Goal: Communication & Community: Participate in discussion

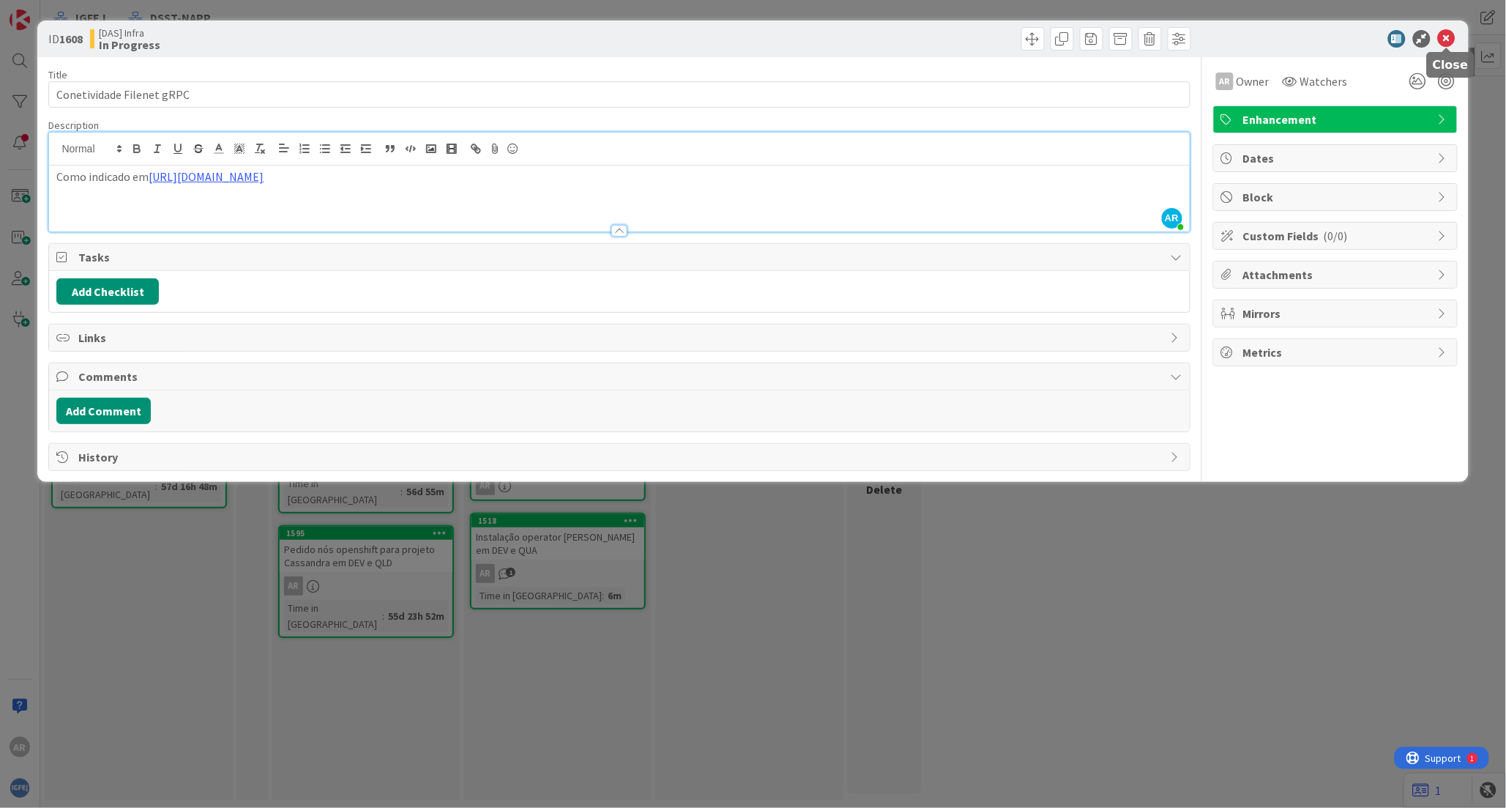
click at [1451, 40] on icon at bounding box center [1447, 39] width 18 height 18
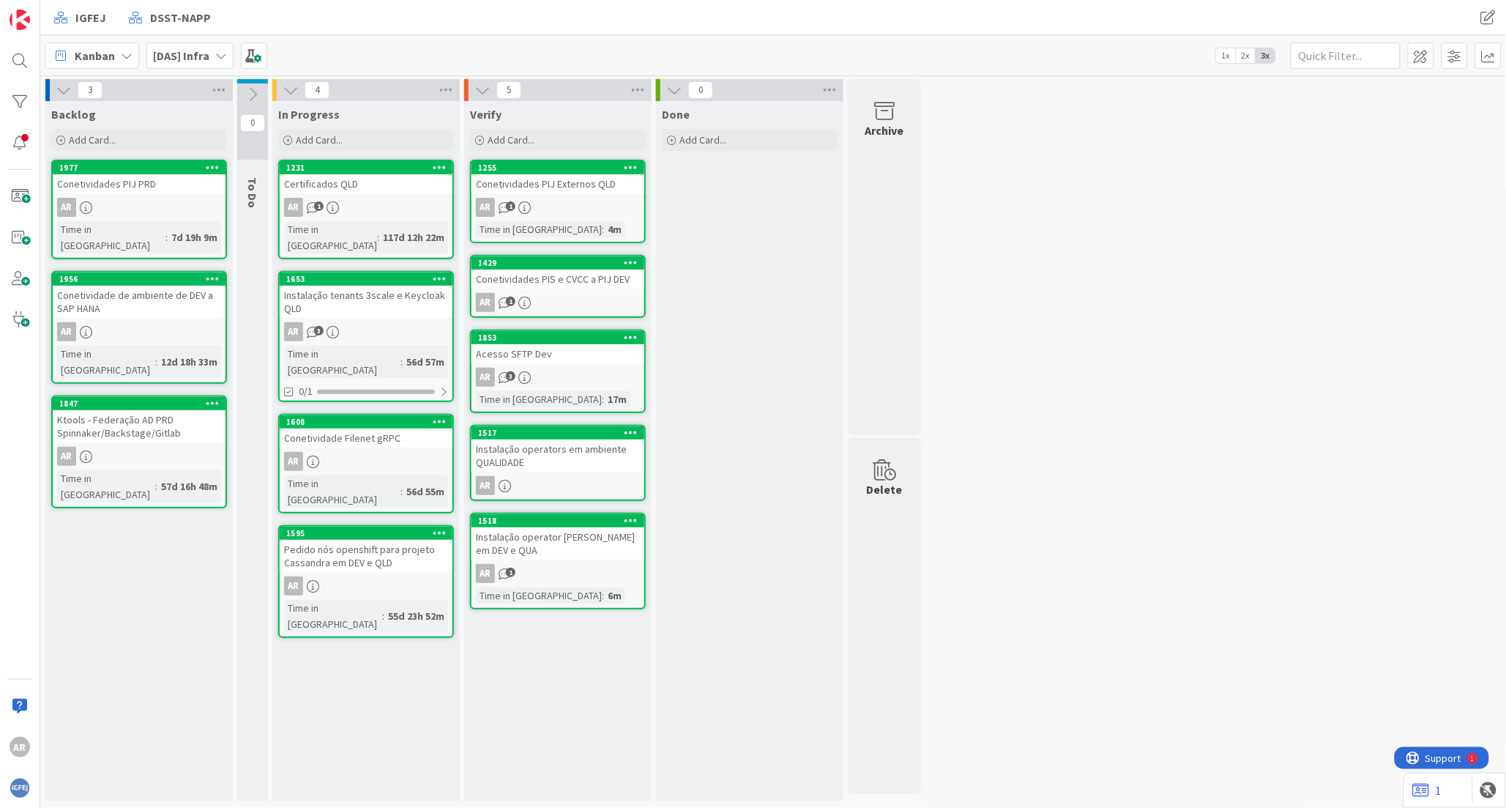
click at [366, 452] on div "AR" at bounding box center [366, 461] width 173 height 19
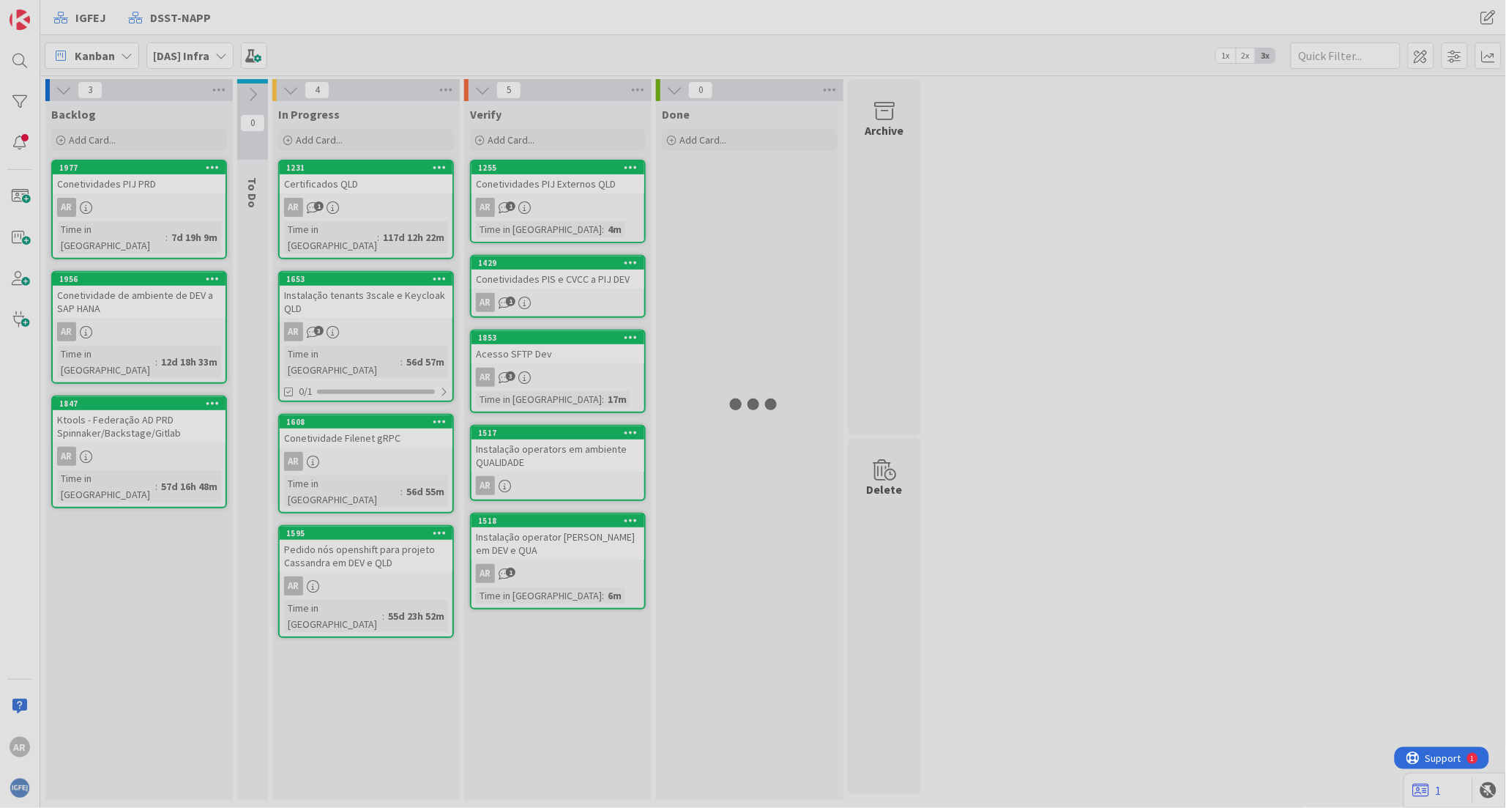
click at [366, 422] on div at bounding box center [753, 404] width 1506 height 808
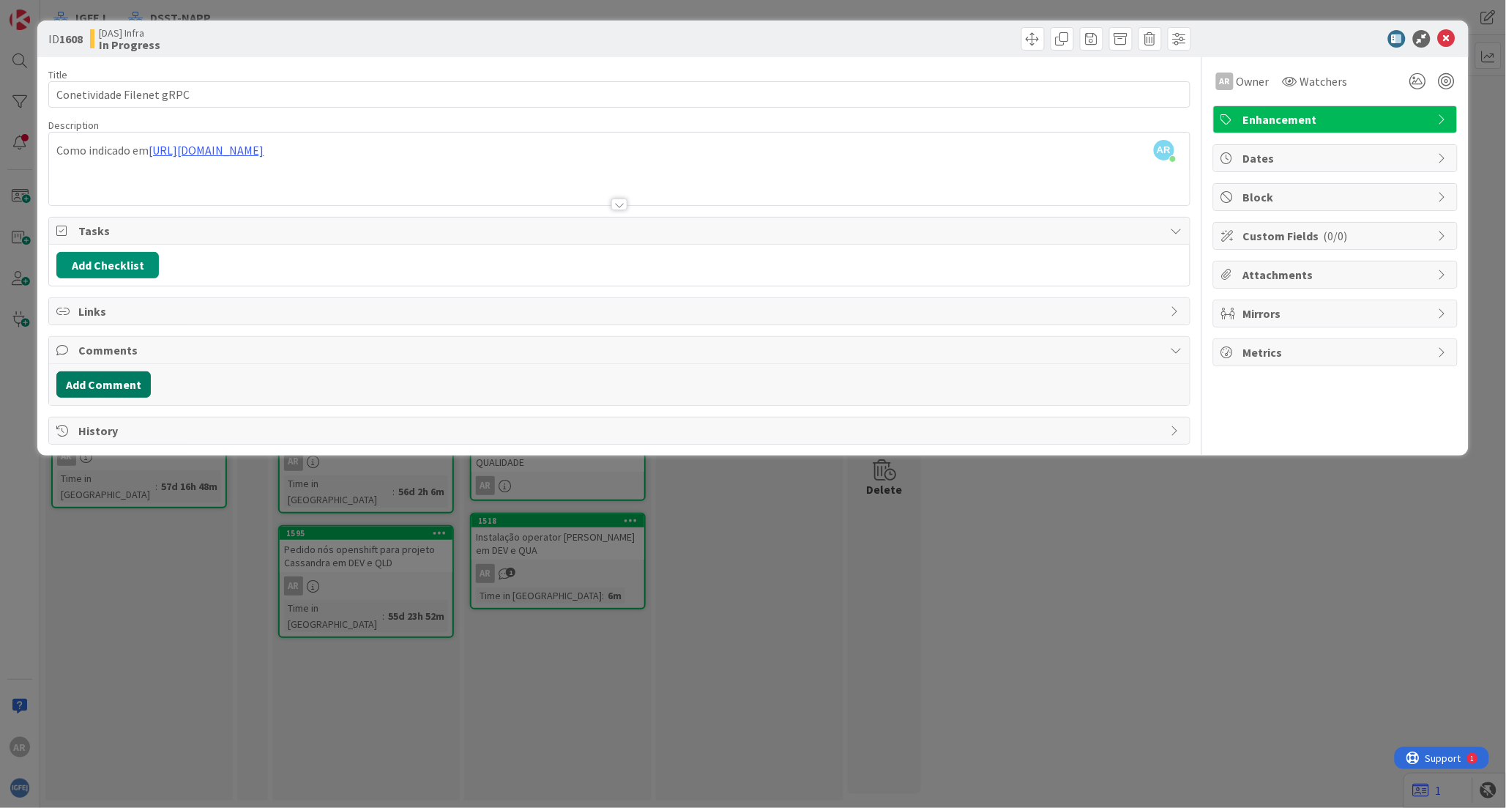
click at [113, 379] on button "Add Comment" at bounding box center [103, 384] width 94 height 26
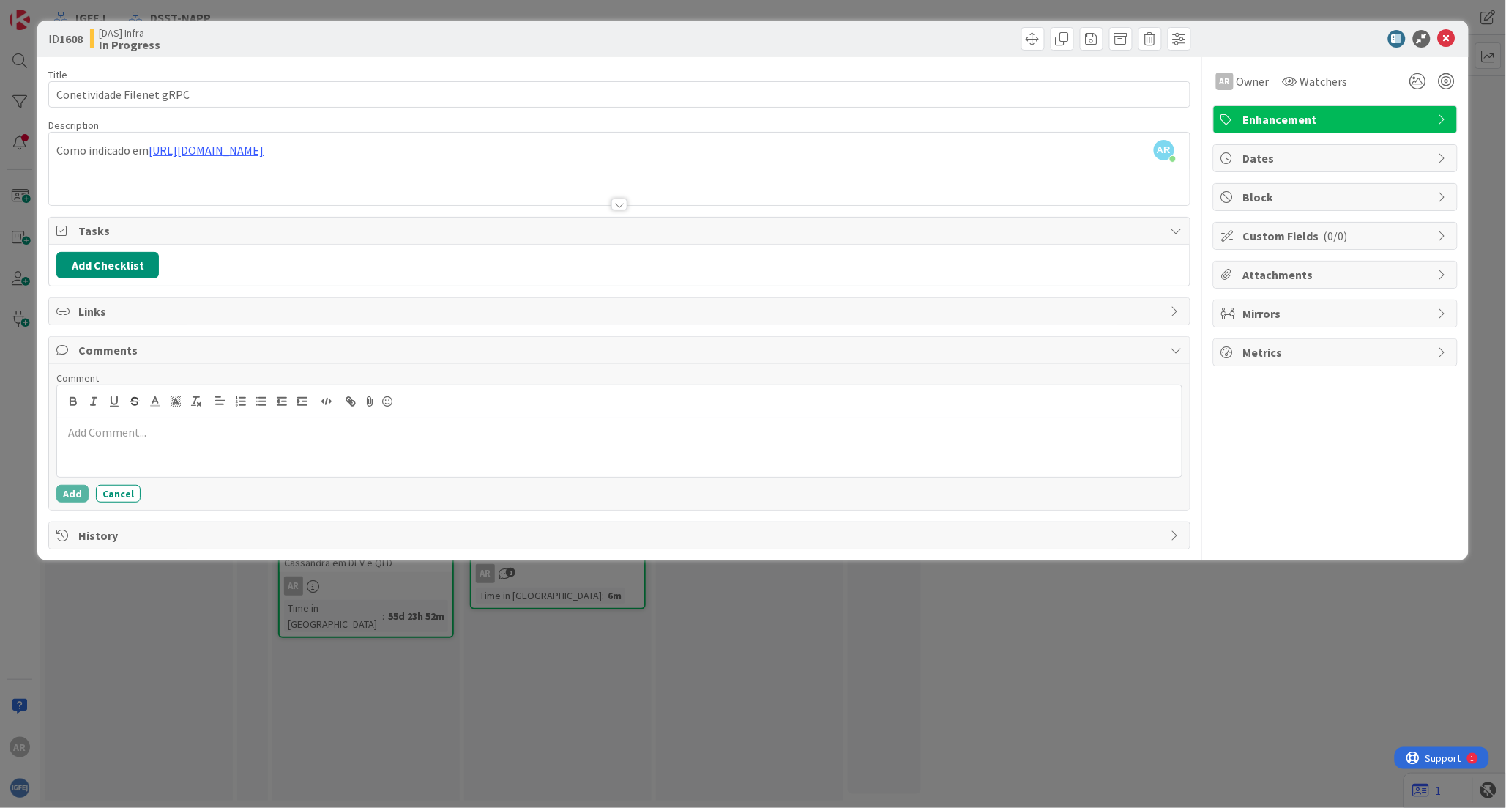
click at [105, 433] on p at bounding box center [619, 432] width 1112 height 17
click at [84, 498] on button "Add" at bounding box center [72, 494] width 32 height 18
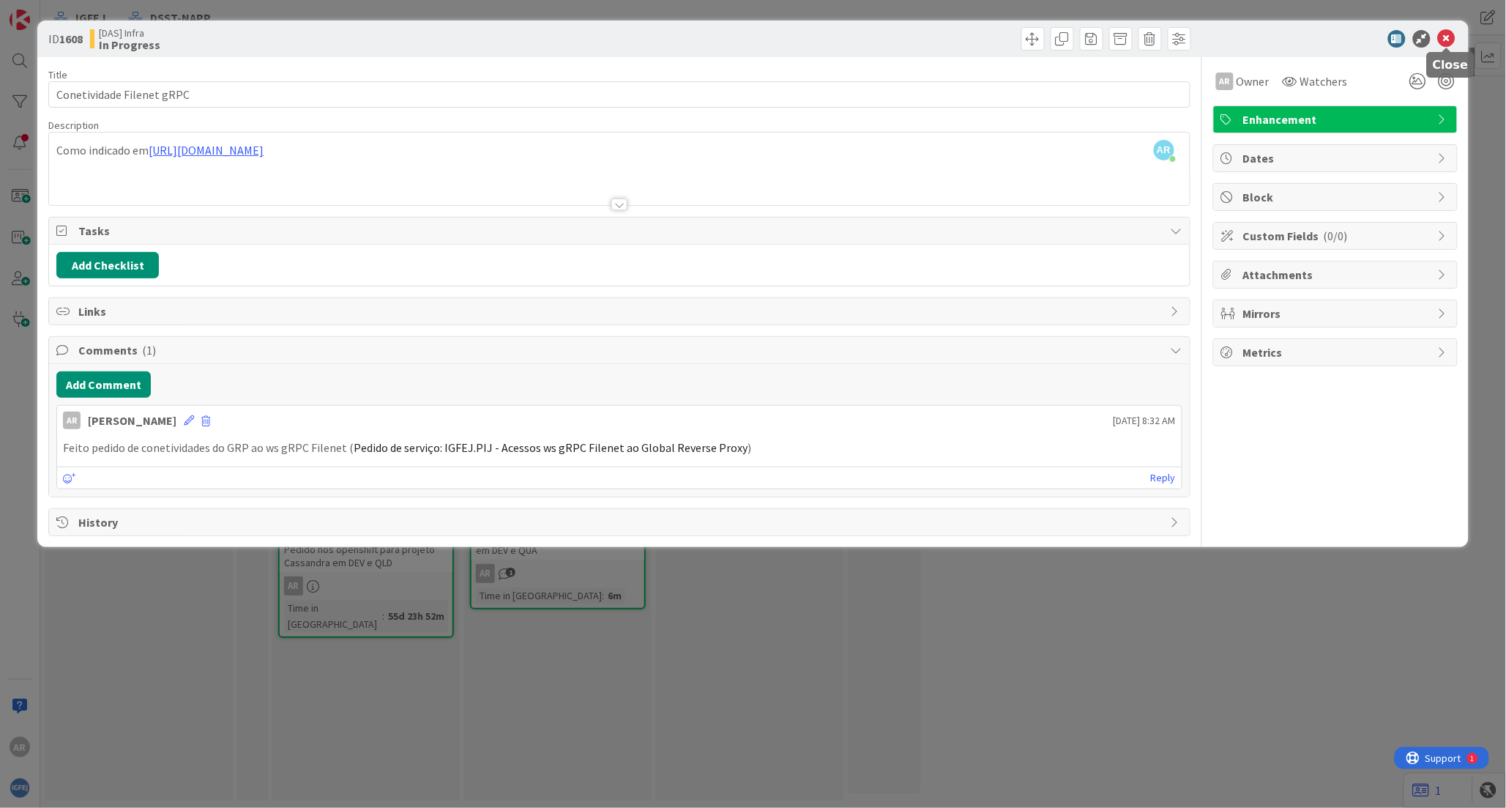
click at [1450, 41] on icon at bounding box center [1447, 39] width 18 height 18
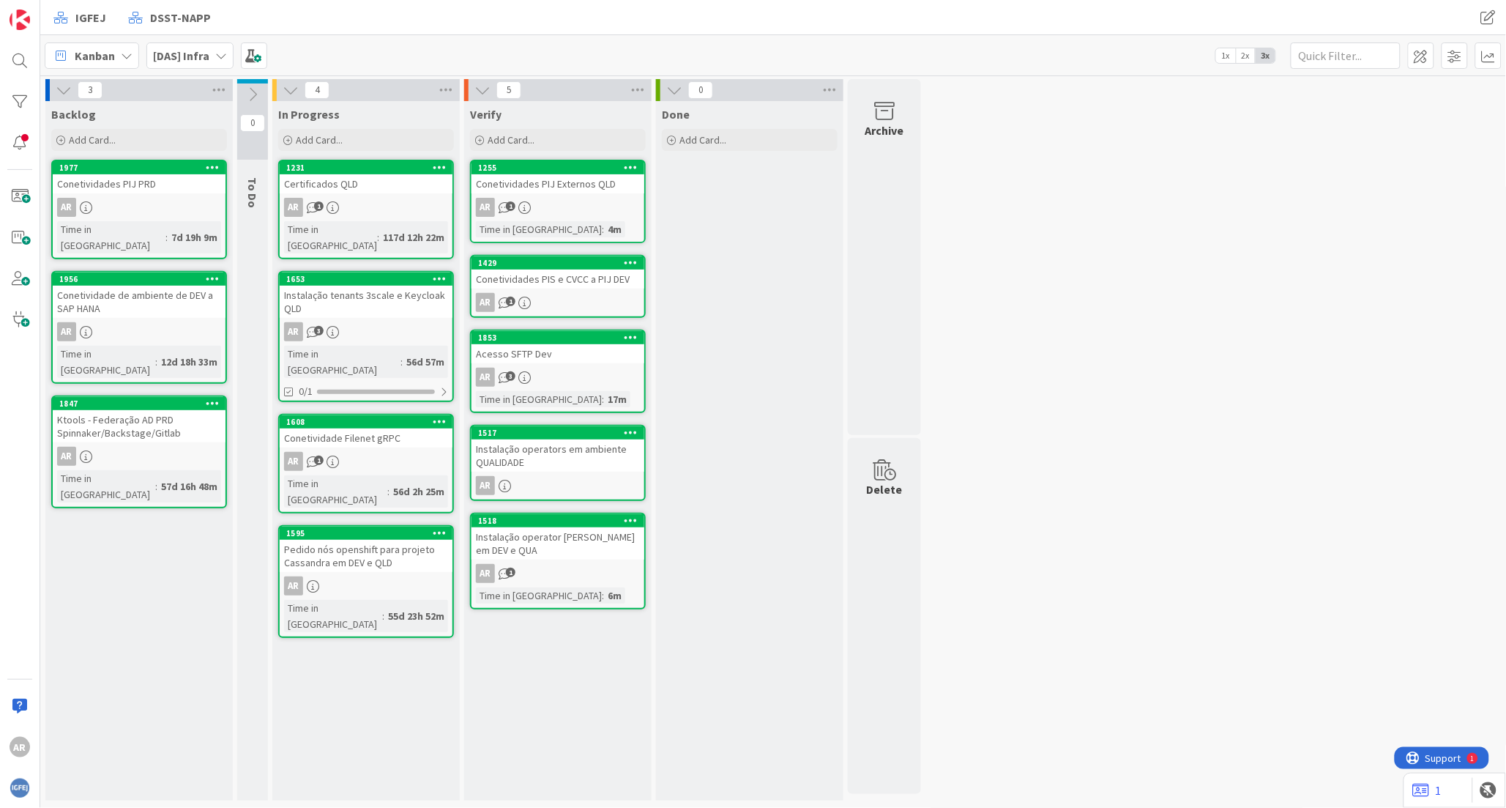
click at [398, 540] on div "Pedido nós openshift para projeto Cassandra em DEV e QLD" at bounding box center [366, 556] width 173 height 32
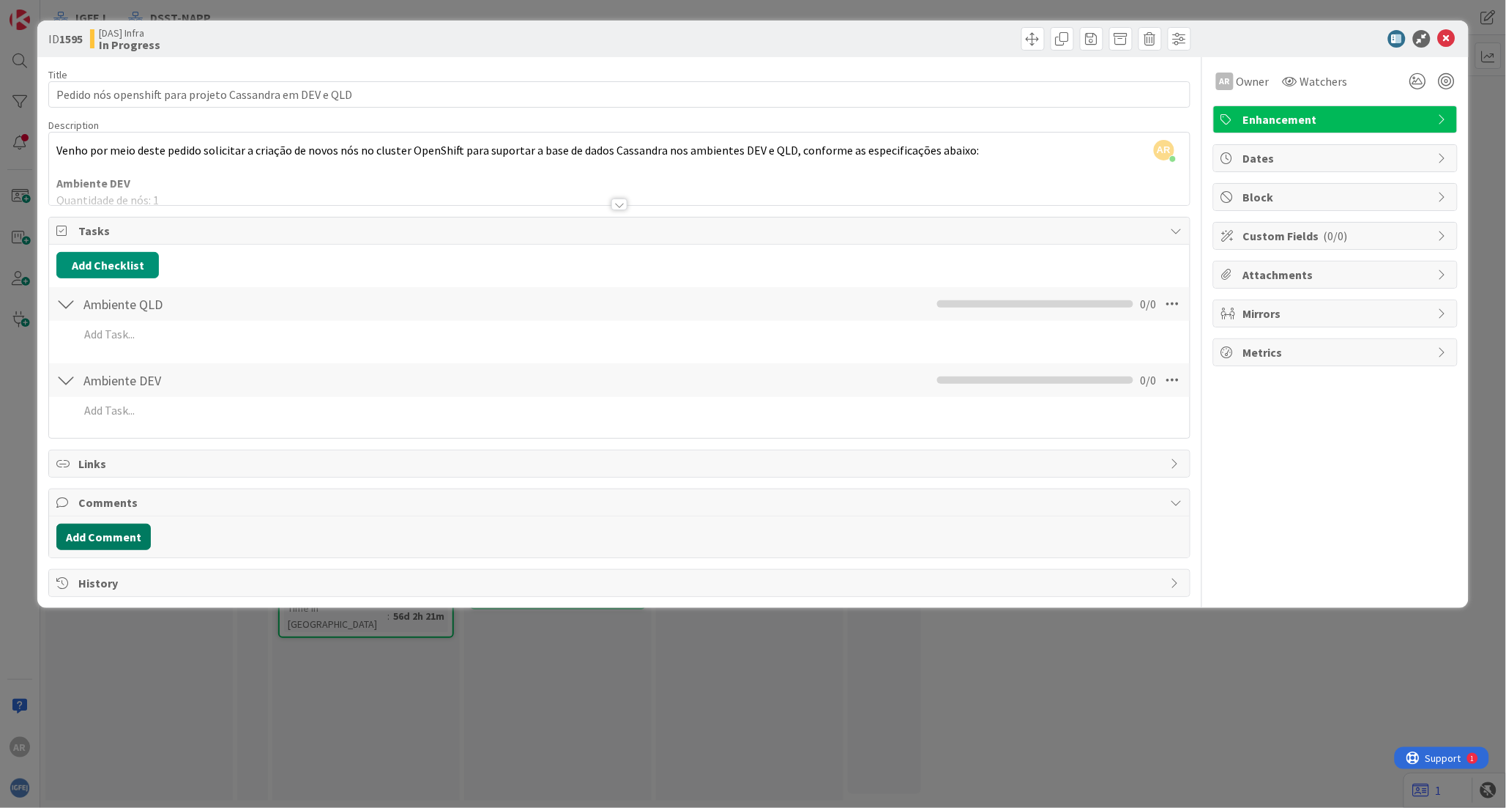
click at [111, 538] on button "Add Comment" at bounding box center [103, 537] width 94 height 26
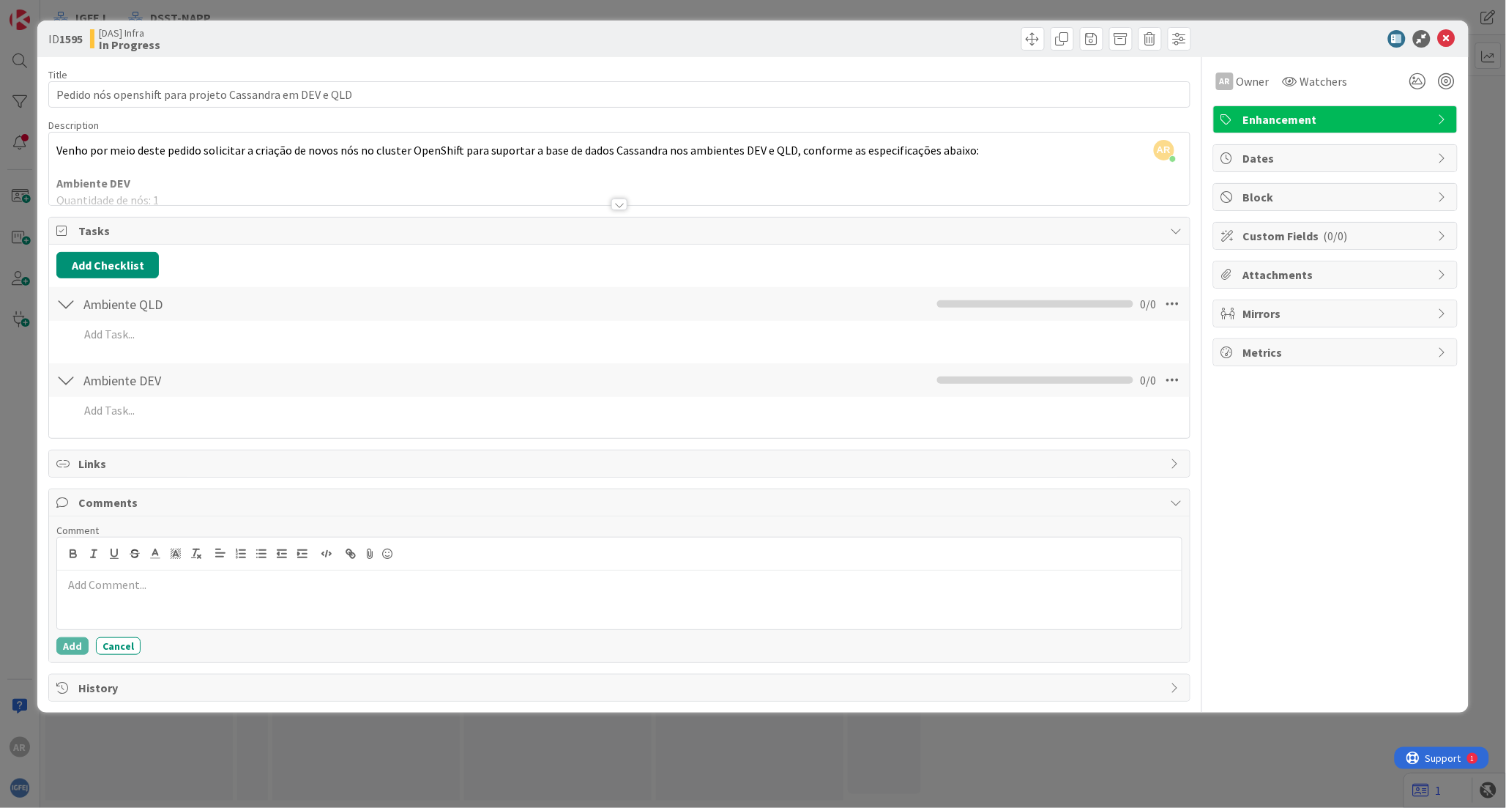
click at [141, 597] on div at bounding box center [619, 599] width 1124 height 59
click at [75, 641] on button "Add" at bounding box center [72, 646] width 32 height 18
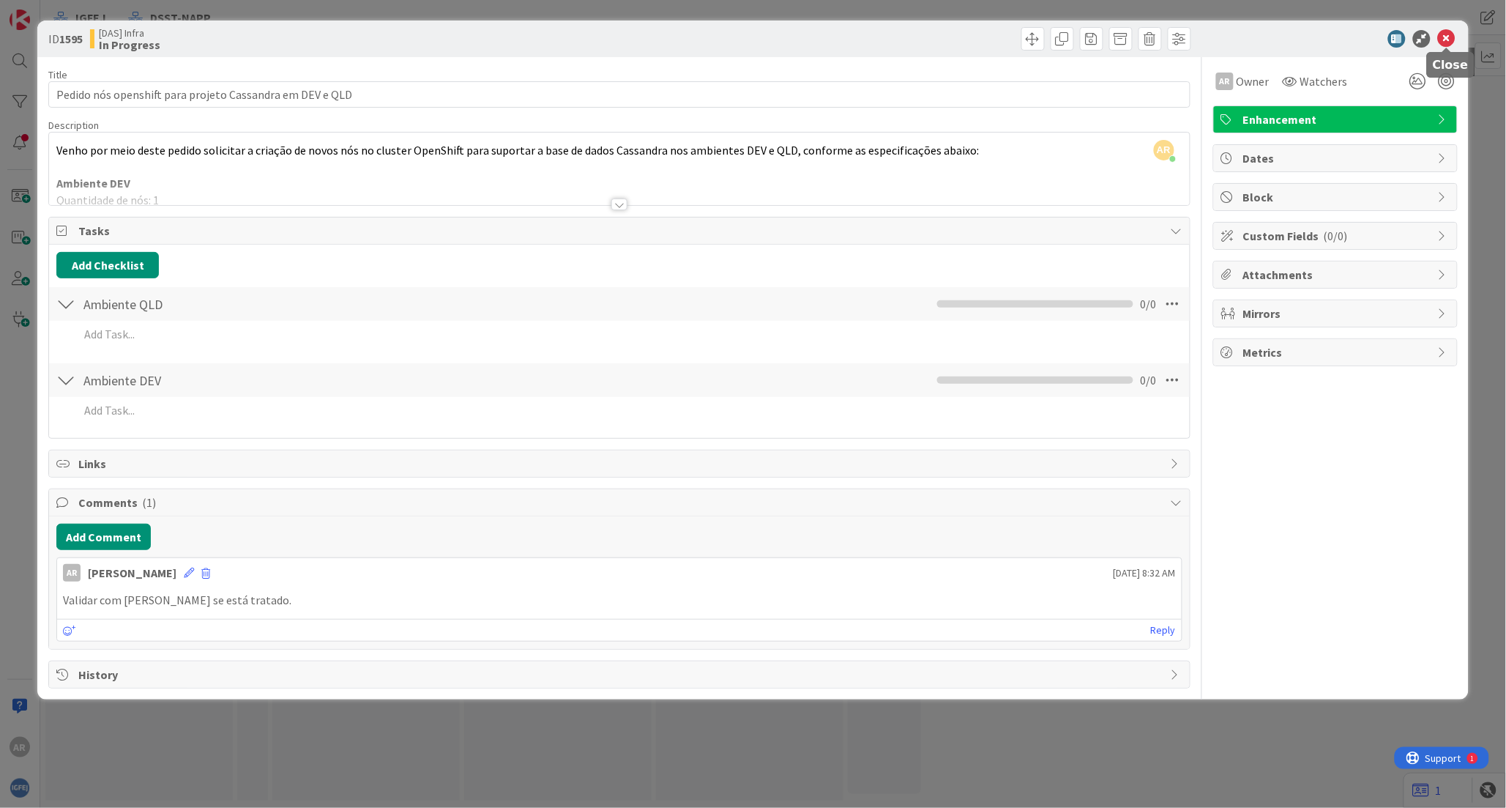
click at [1445, 38] on icon at bounding box center [1447, 39] width 18 height 18
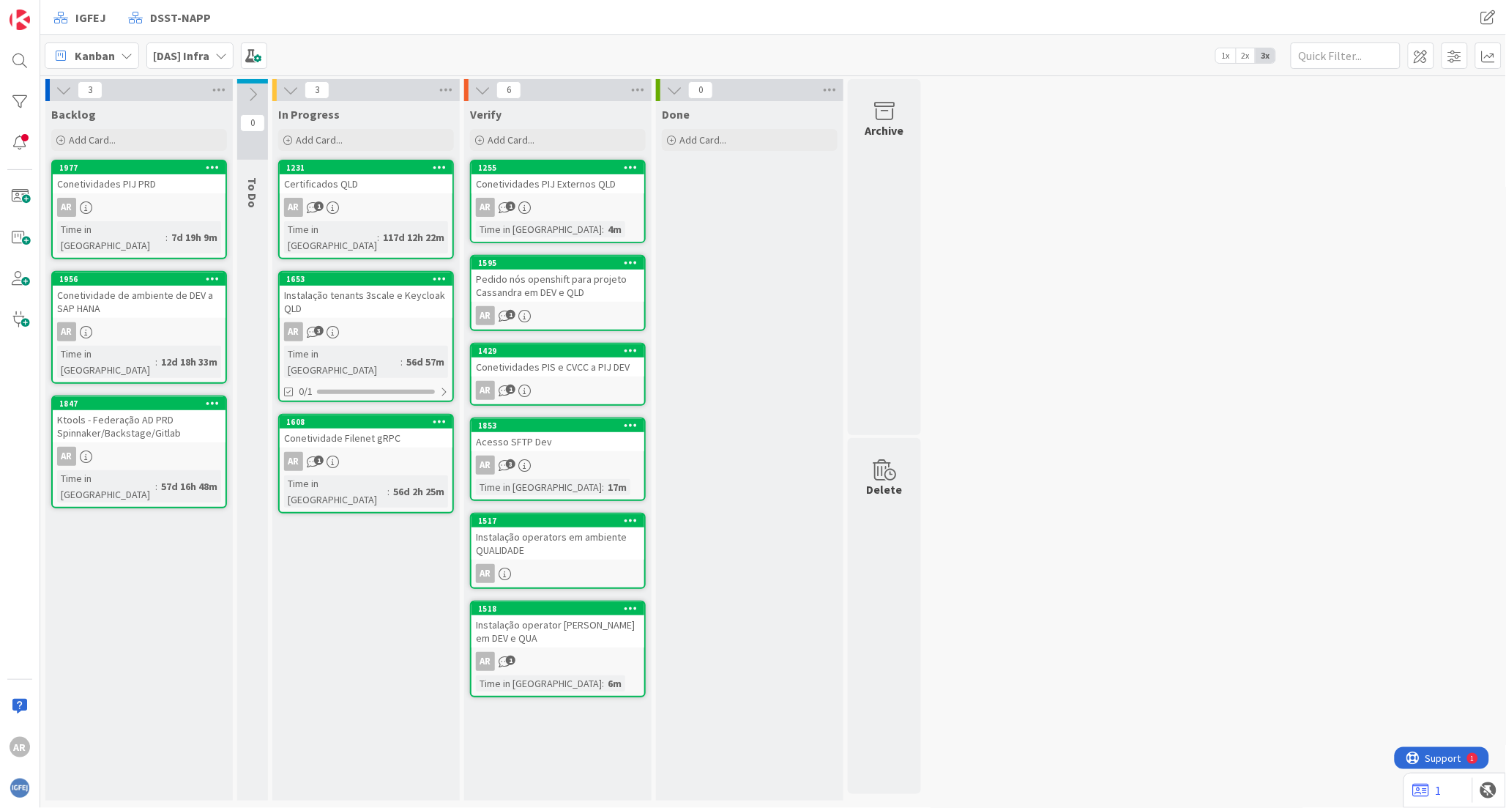
click at [333, 179] on div "Certificados QLD" at bounding box center [366, 183] width 173 height 19
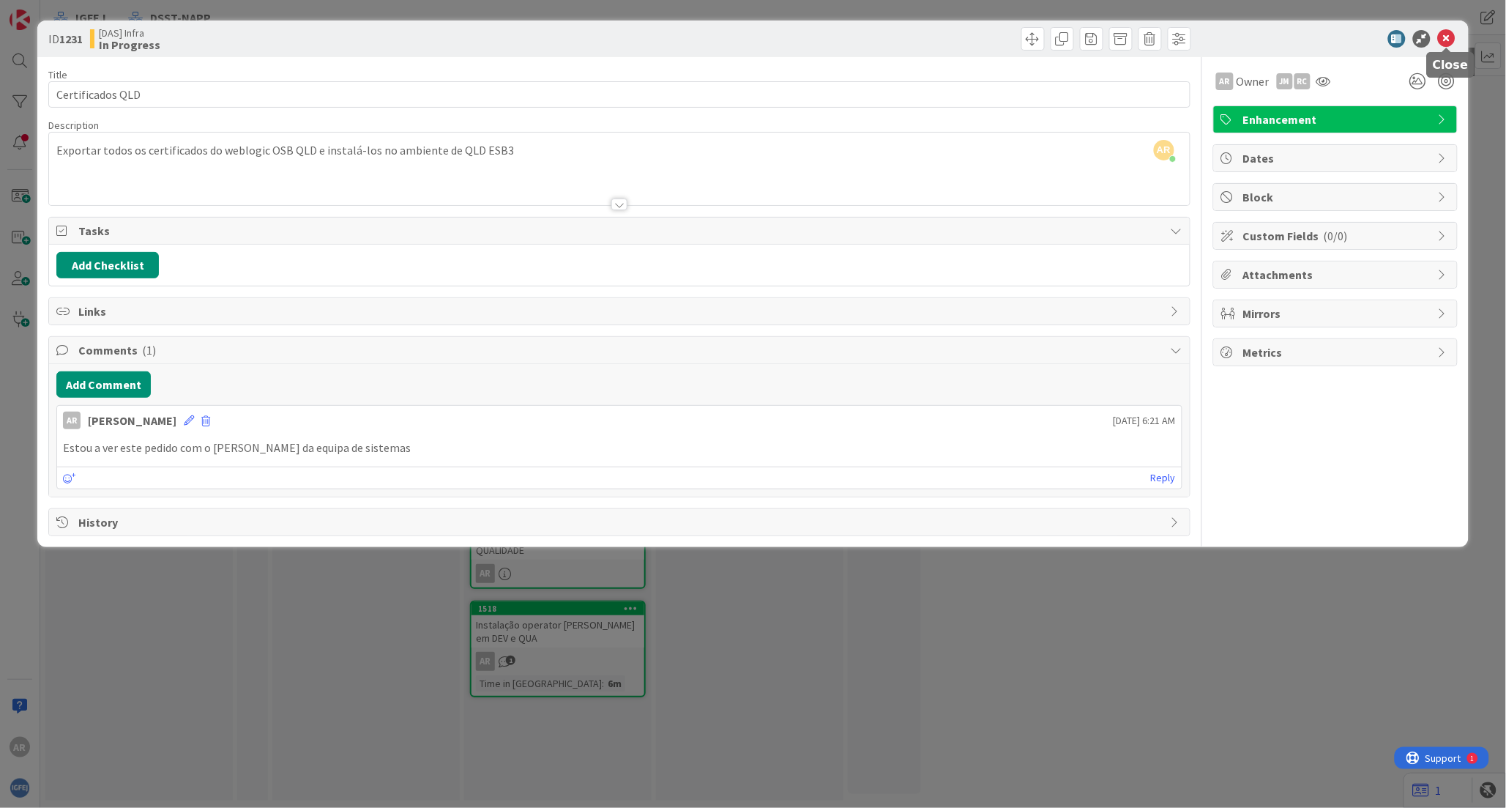
click at [1447, 40] on icon at bounding box center [1447, 39] width 18 height 18
